Goal: Information Seeking & Learning: Learn about a topic

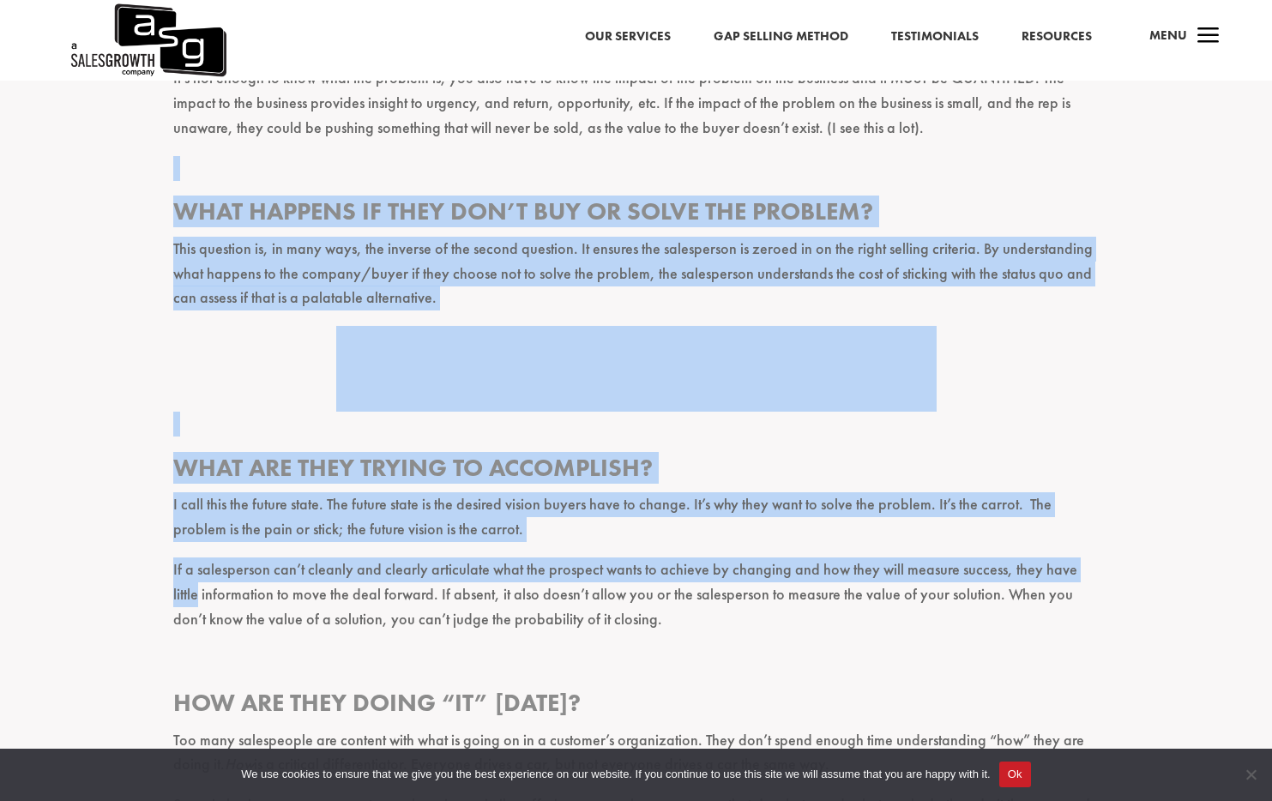
drag, startPoint x: 1123, startPoint y: 532, endPoint x: 310, endPoint y: 146, distance: 899.2
click at [327, 142] on div "It’s a sales manager’s job to know whether or not a salesperson is going to mak…" at bounding box center [636, 421] width 1272 height 4030
click at [129, 191] on div "It’s a sales manager’s job to know whether or not a salesperson is going to mak…" at bounding box center [636, 421] width 1272 height 4030
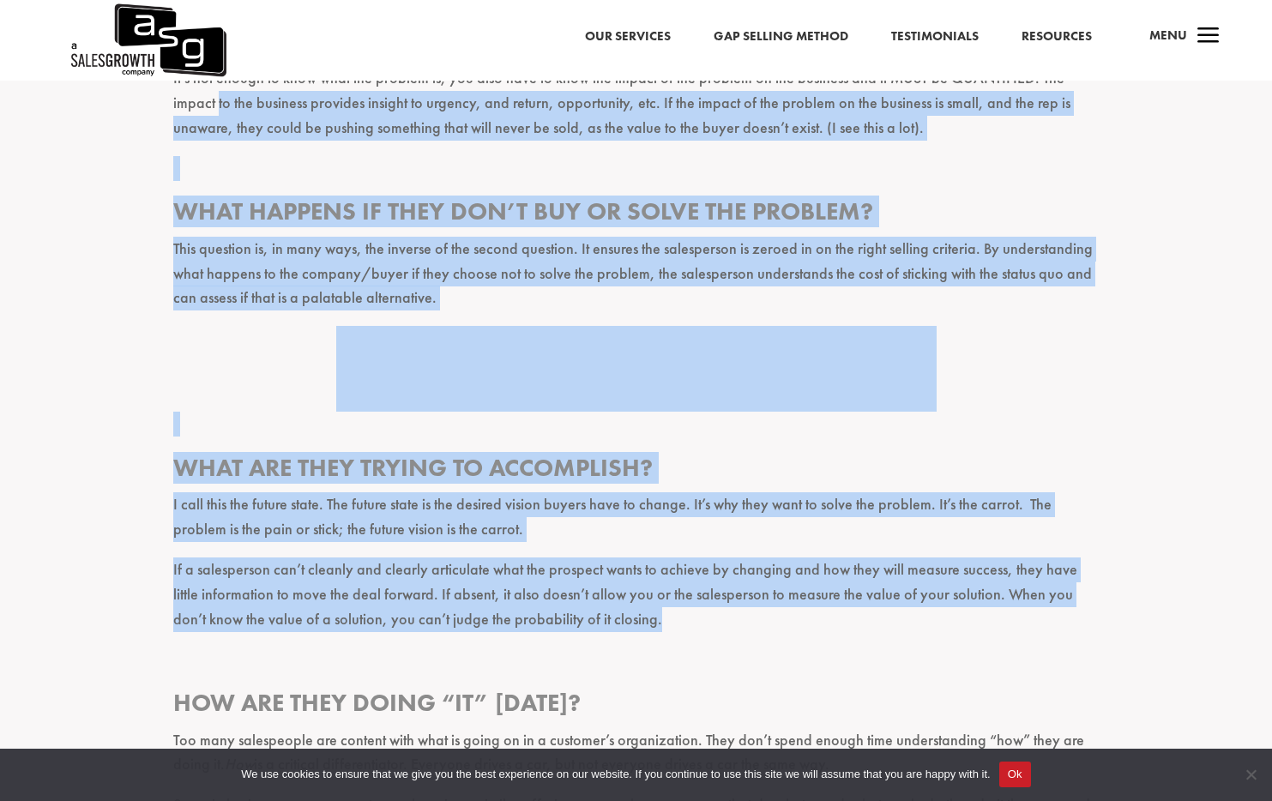
drag, startPoint x: 1147, startPoint y: 617, endPoint x: 123, endPoint y: 111, distance: 1142.5
click at [127, 108] on div "It’s a sales manager’s job to know whether or not a salesperson is going to mak…" at bounding box center [636, 421] width 1272 height 4030
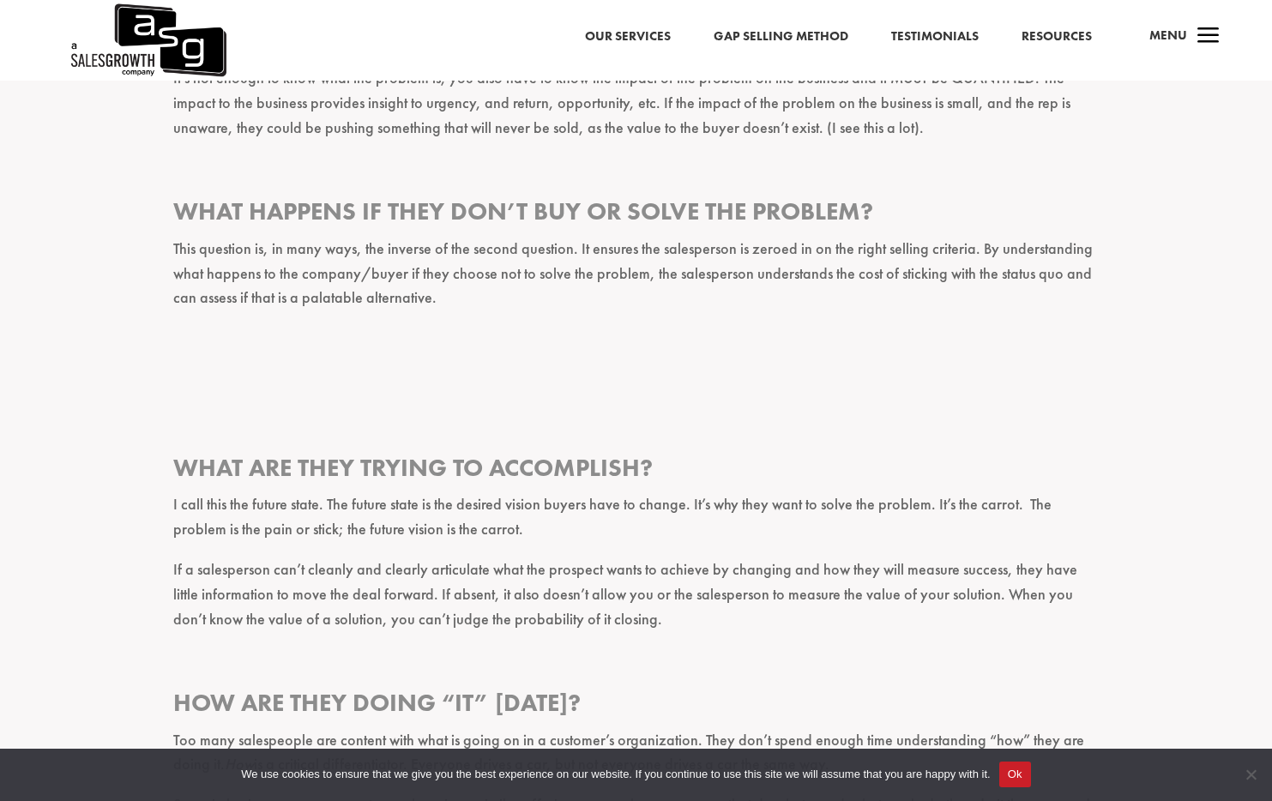
click at [105, 169] on div "It’s a sales manager’s job to know whether or not a salesperson is going to mak…" at bounding box center [636, 421] width 1272 height 4030
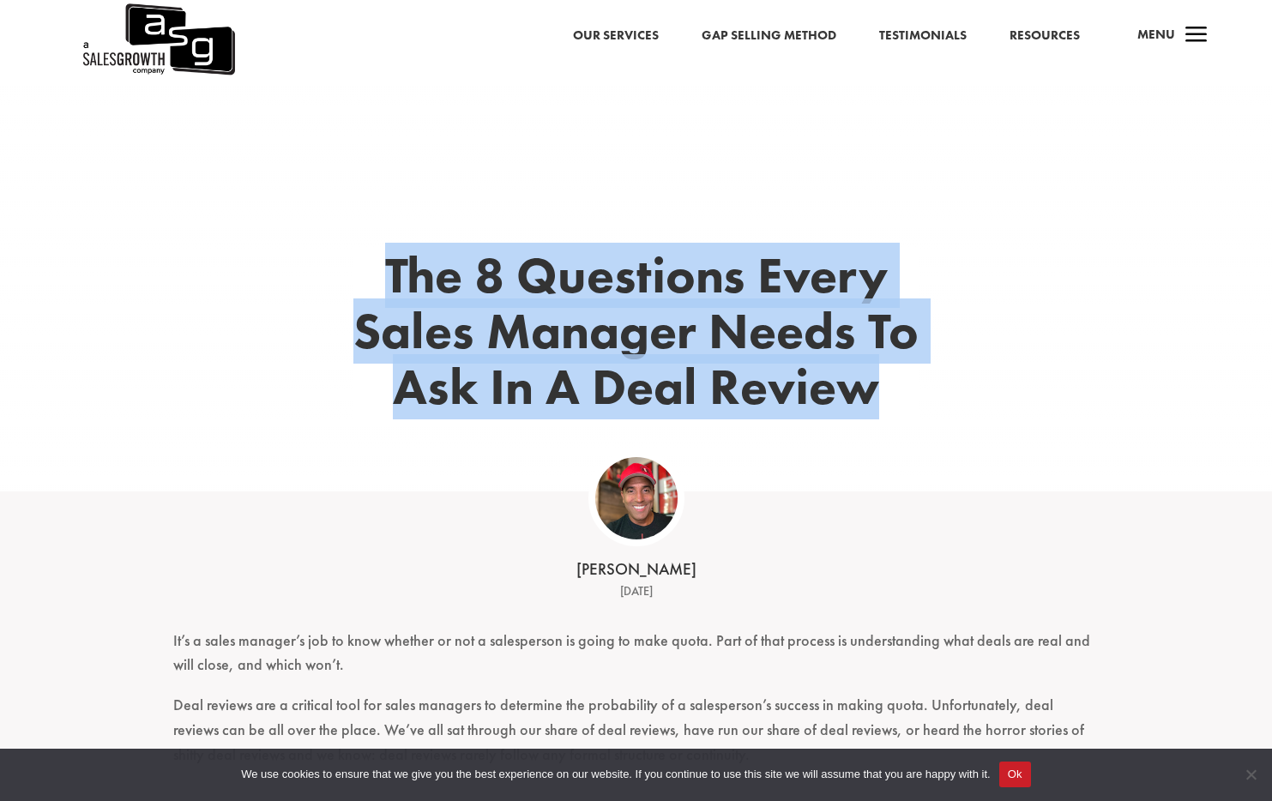
drag, startPoint x: 381, startPoint y: 262, endPoint x: 906, endPoint y: 405, distance: 543.8
click at [906, 405] on h1 "The 8 Questions Every Sales Manager Needs To Ask In A Deal Review" at bounding box center [636, 335] width 566 height 175
click at [919, 403] on div "The 8 Questions Every Sales Manager Needs To Ask In A Deal Review" at bounding box center [636, 358] width 926 height 265
drag, startPoint x: 445, startPoint y: 285, endPoint x: 939, endPoint y: 524, distance: 548.9
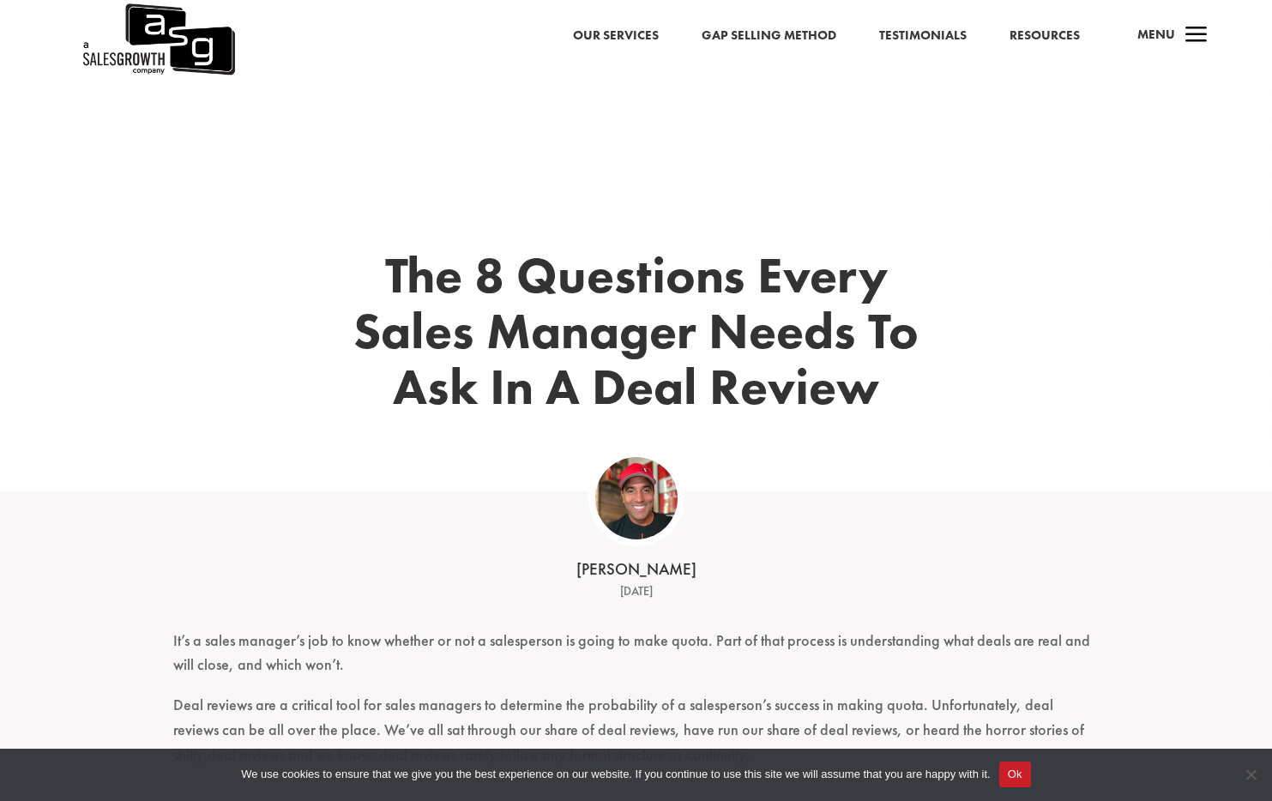
drag, startPoint x: 992, startPoint y: 594, endPoint x: 948, endPoint y: 597, distance: 44.7
click at [992, 595] on div "[PERSON_NAME] [DATE]" at bounding box center [636, 558] width 1272 height 135
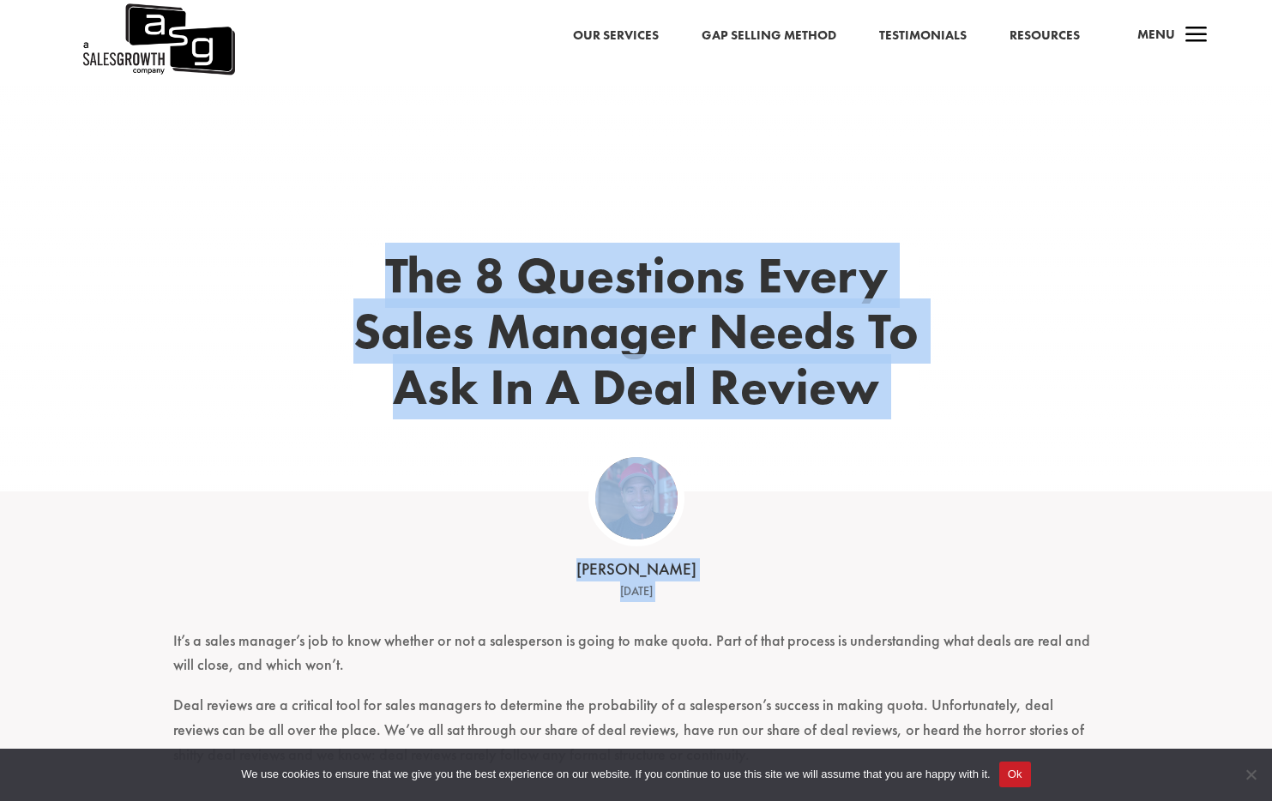
drag, startPoint x: 213, startPoint y: 203, endPoint x: 1070, endPoint y: 623, distance: 954.6
click at [1138, 495] on div "[PERSON_NAME] [DATE]" at bounding box center [636, 558] width 1272 height 135
